Goal: Task Accomplishment & Management: Manage account settings

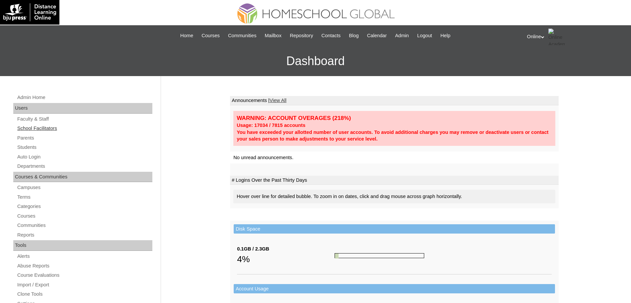
click at [31, 128] on link "School Facilitators" at bounding box center [85, 128] width 136 height 8
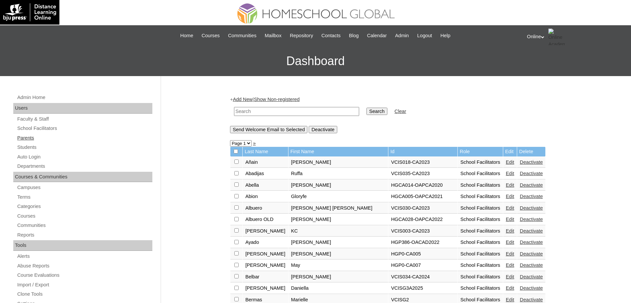
click at [26, 136] on link "Parents" at bounding box center [85, 138] width 136 height 8
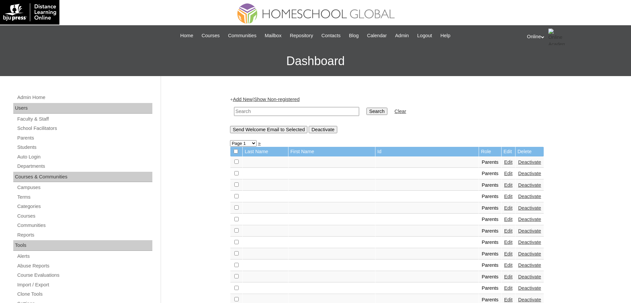
drag, startPoint x: 0, startPoint y: 0, endPoint x: 256, endPoint y: 113, distance: 279.9
click at [256, 113] on input "text" at bounding box center [296, 111] width 125 height 9
type input "helen"
click at [366, 108] on input "Search" at bounding box center [376, 111] width 21 height 7
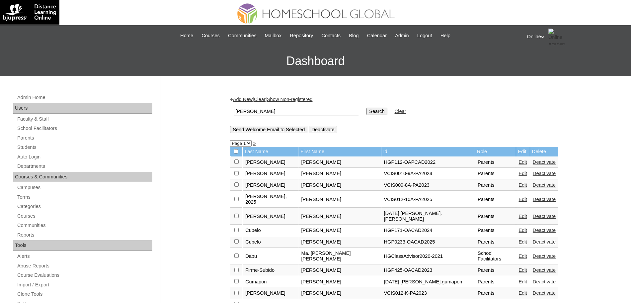
click at [519, 227] on link "Edit" at bounding box center [523, 229] width 8 height 5
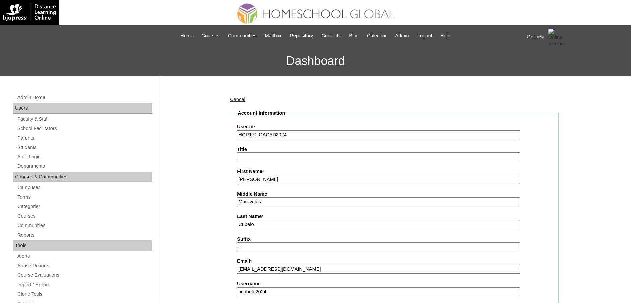
click at [299, 183] on input "Helen" at bounding box center [378, 179] width 283 height 9
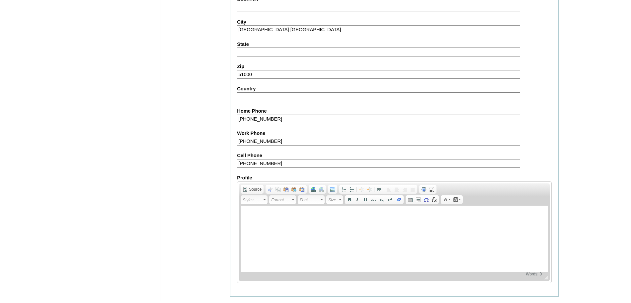
scroll to position [569, 0]
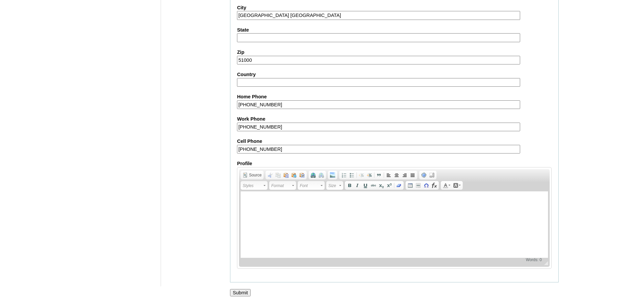
type input "Helen (old account)"
click at [243, 292] on input "Submit" at bounding box center [240, 292] width 21 height 7
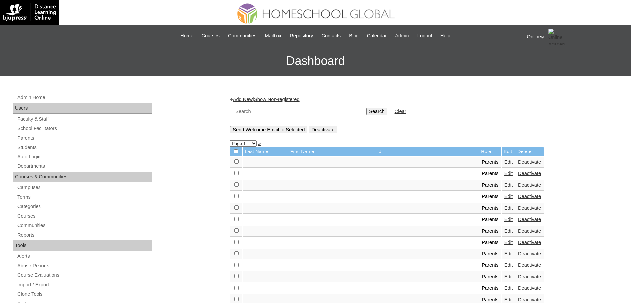
click at [409, 35] on span "Admin" at bounding box center [402, 36] width 14 height 8
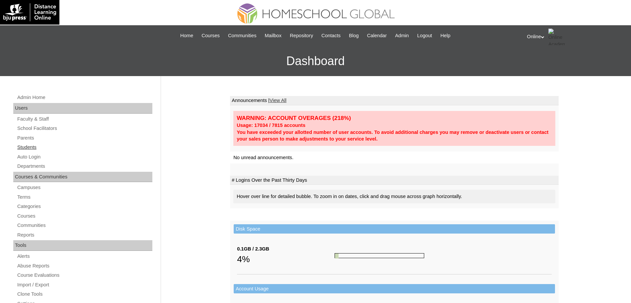
click at [33, 145] on link "Students" at bounding box center [85, 147] width 136 height 8
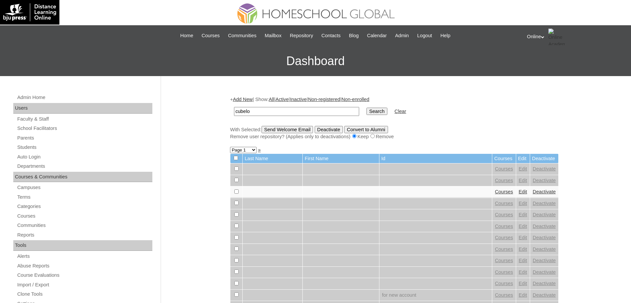
type input "cubelo"
click at [366, 108] on input "Search" at bounding box center [376, 111] width 21 height 7
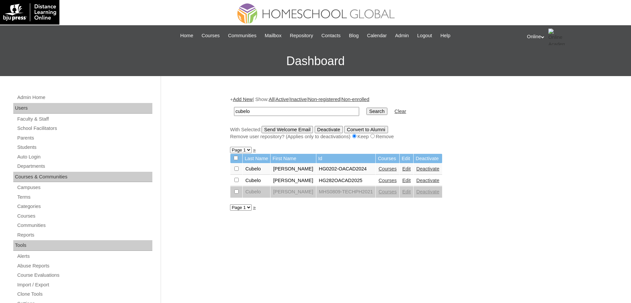
click at [402, 181] on link "Edit" at bounding box center [406, 180] width 8 height 5
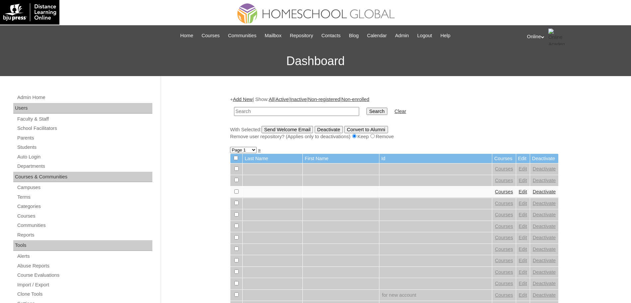
click at [547, 38] on div "Online My Profile My Settings Logout" at bounding box center [576, 37] width 98 height 17
click at [544, 61] on span "Logout" at bounding box center [538, 62] width 13 height 5
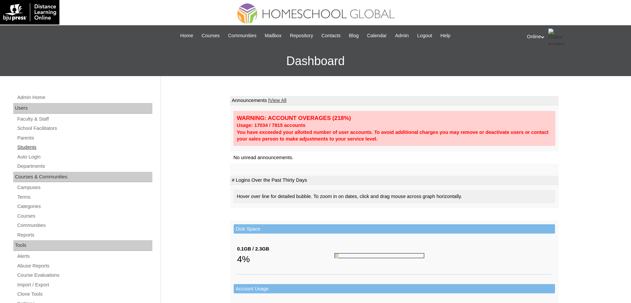
click at [35, 147] on link "Students" at bounding box center [85, 147] width 136 height 8
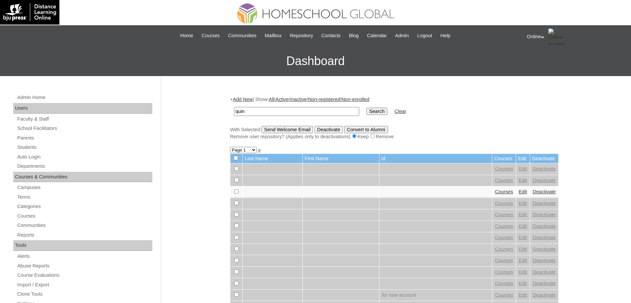
type input "quin"
click at [366, 108] on input "Search" at bounding box center [376, 111] width 21 height 7
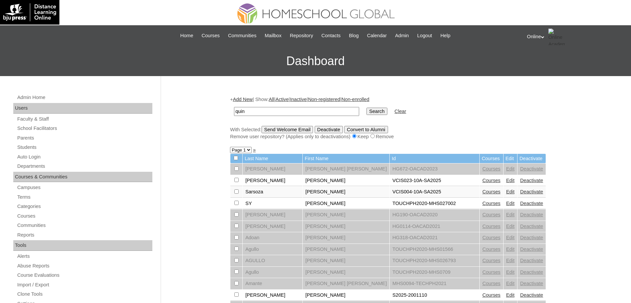
click at [291, 112] on input "quin" at bounding box center [296, 111] width 125 height 9
type input "mark quin"
click at [366, 108] on input "Search" at bounding box center [376, 111] width 21 height 7
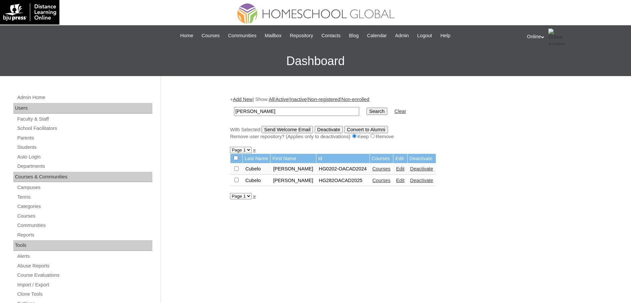
click at [396, 182] on link "Edit" at bounding box center [400, 180] width 8 height 5
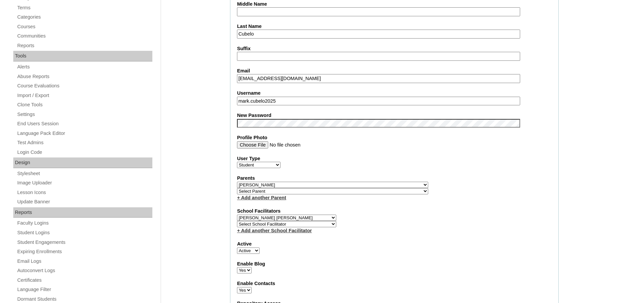
scroll to position [189, 0]
click at [349, 184] on select "Select Parent , , , , , , , , , , , , , , , , , , , , , , , , , , , , , , , , ,…" at bounding box center [332, 184] width 191 height 6
click at [237, 181] on select "Select Parent , , , , , , , , , , , , , , , , , , , , , , , , , , , , , , , , ,…" at bounding box center [332, 184] width 191 height 6
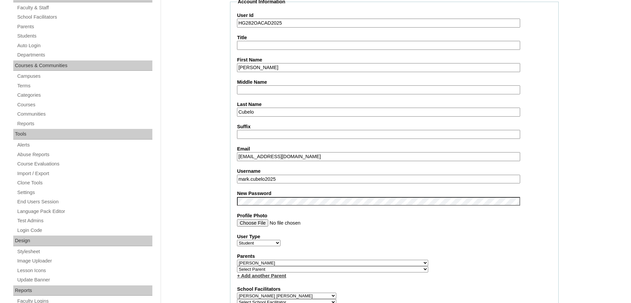
scroll to position [111, 0]
click at [316, 155] on input "cubelomarkquin@gmail.com" at bounding box center [378, 156] width 283 height 9
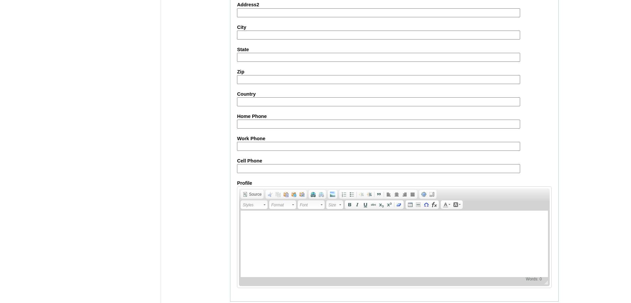
scroll to position [715, 0]
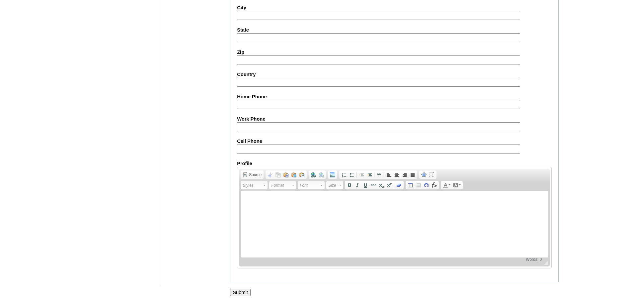
click at [243, 289] on input "Submit" at bounding box center [240, 291] width 21 height 7
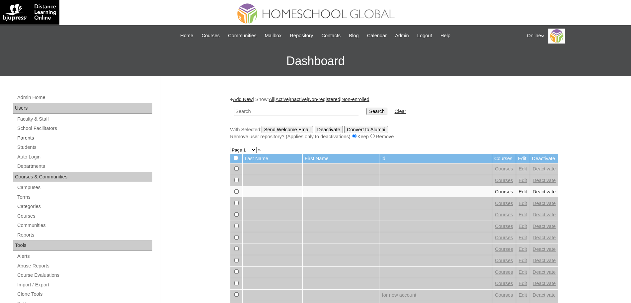
click at [32, 134] on link "Parents" at bounding box center [85, 138] width 136 height 8
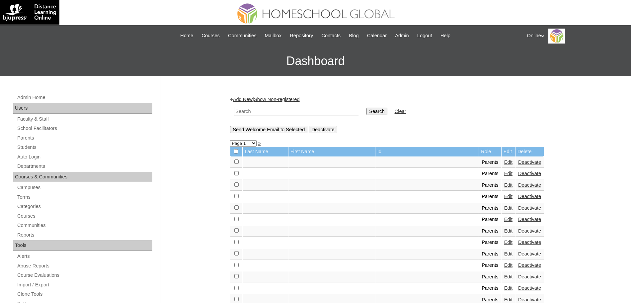
click at [266, 111] on input "text" at bounding box center [296, 111] width 125 height 9
paste input "HGP0233-OACAD2025"
type input "HGP0233-OACAD2025"
click at [366, 108] on input "Search" at bounding box center [376, 111] width 21 height 7
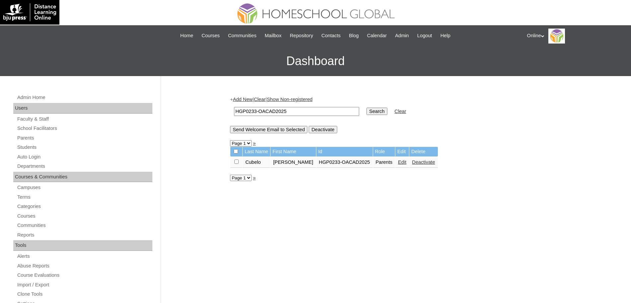
click at [398, 162] on link "Edit" at bounding box center [402, 161] width 8 height 5
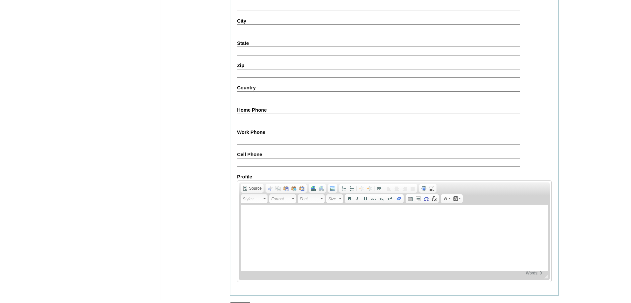
scroll to position [569, 0]
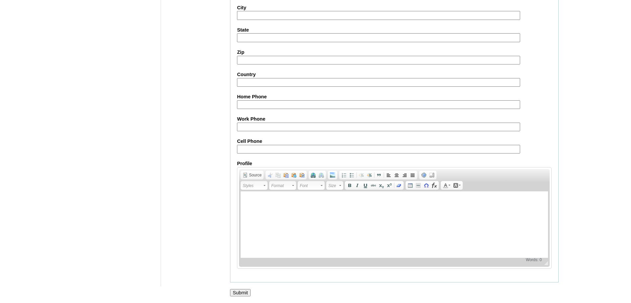
click at [242, 289] on input "Submit" at bounding box center [240, 292] width 21 height 7
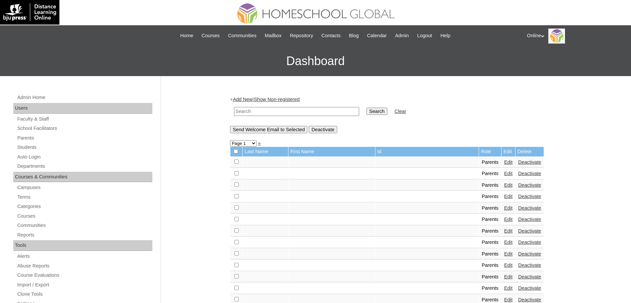
click at [544, 35] on icon at bounding box center [542, 36] width 3 height 2
click at [542, 61] on span "Logout" at bounding box center [538, 62] width 13 height 5
